Goal: Check status: Check status

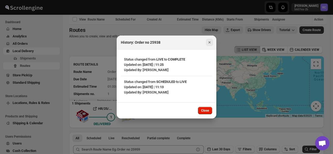
scroll to position [275, 0]
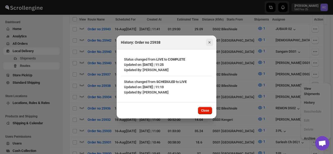
click at [210, 43] on icon "Close" at bounding box center [209, 42] width 5 height 5
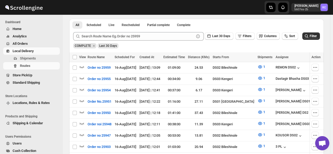
scroll to position [114, 0]
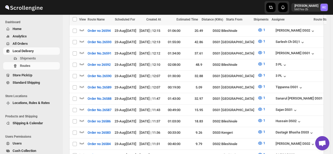
scroll to position [148, 0]
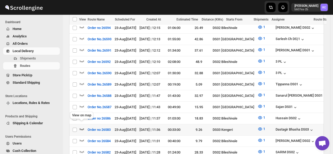
click at [83, 126] on icon "button" at bounding box center [81, 128] width 5 height 5
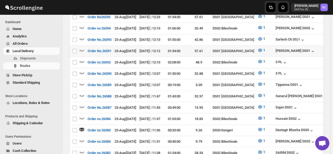
scroll to position [0, 0]
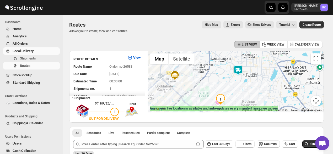
drag, startPoint x: 290, startPoint y: 74, endPoint x: 249, endPoint y: 85, distance: 42.0
click at [249, 85] on div at bounding box center [236, 81] width 176 height 61
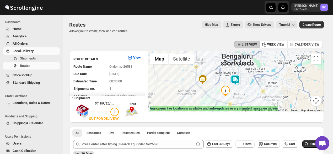
drag, startPoint x: 298, startPoint y: 67, endPoint x: 289, endPoint y: 70, distance: 8.8
click at [289, 70] on div at bounding box center [236, 81] width 176 height 61
